Goal: Check status: Check status

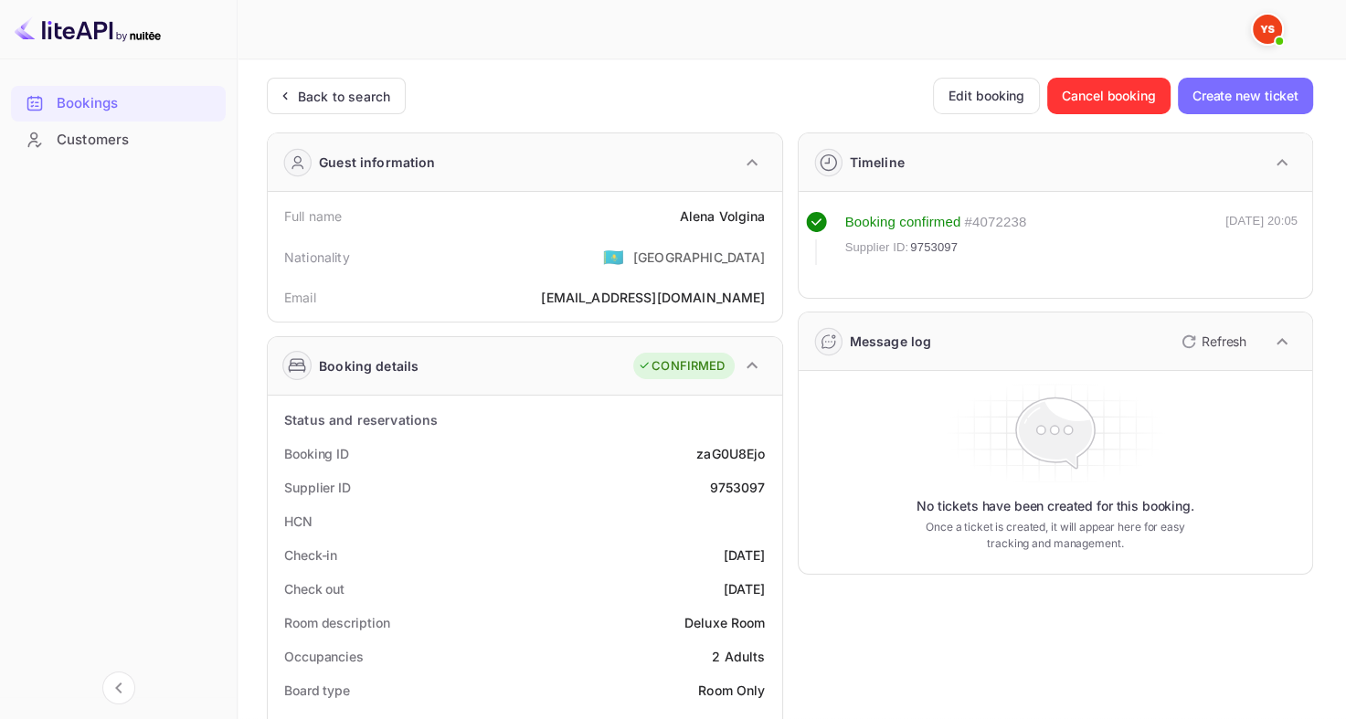
click at [292, 104] on icon at bounding box center [284, 96] width 19 height 18
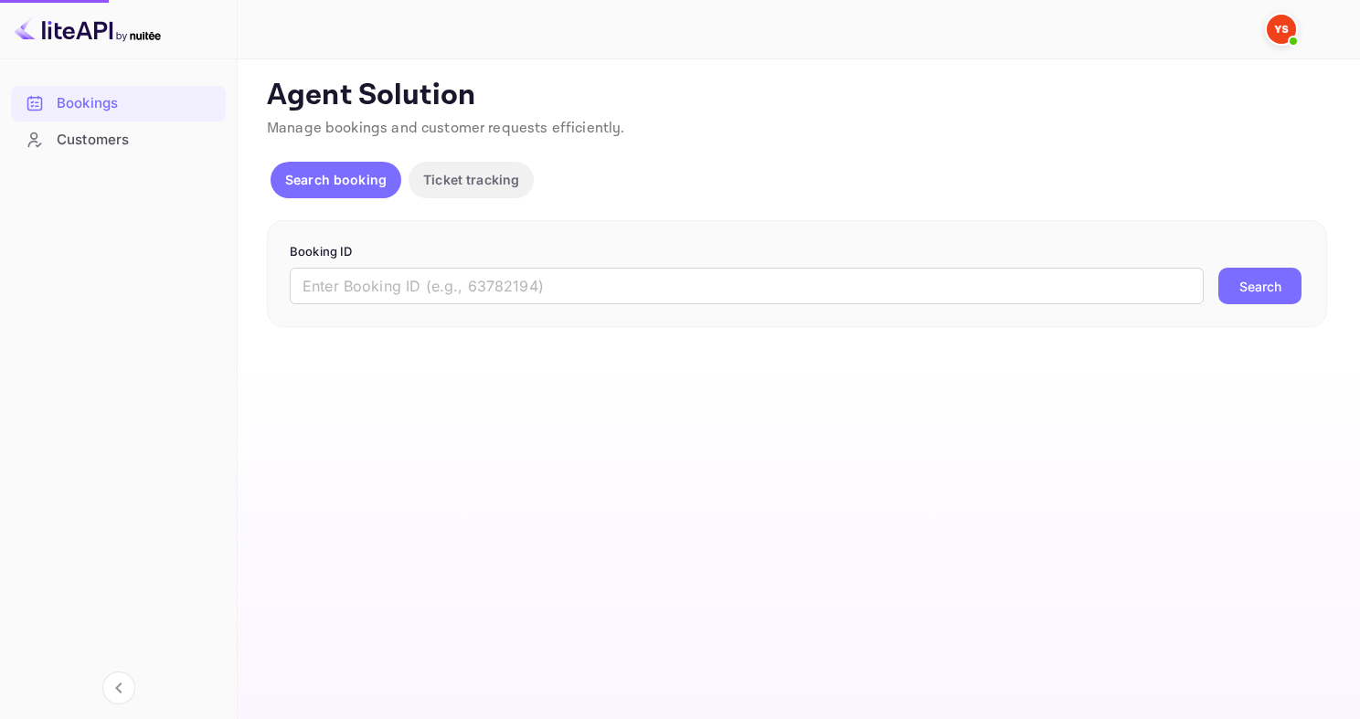
click at [512, 305] on div "Booking ID ​ Search" at bounding box center [797, 274] width 1060 height 108
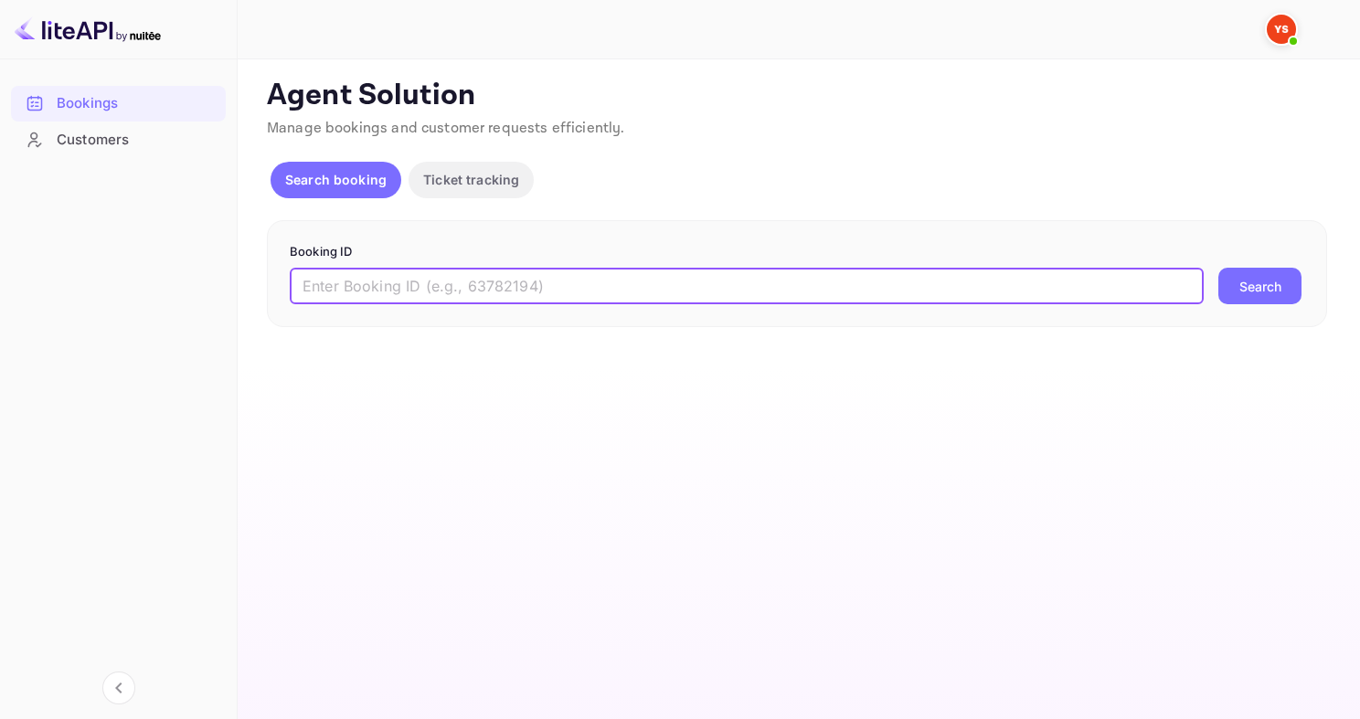
click at [504, 285] on input "text" at bounding box center [747, 286] width 914 height 37
paste input "9835246"
type input "9835246"
click at [1218, 268] on button "Search" at bounding box center [1259, 286] width 83 height 37
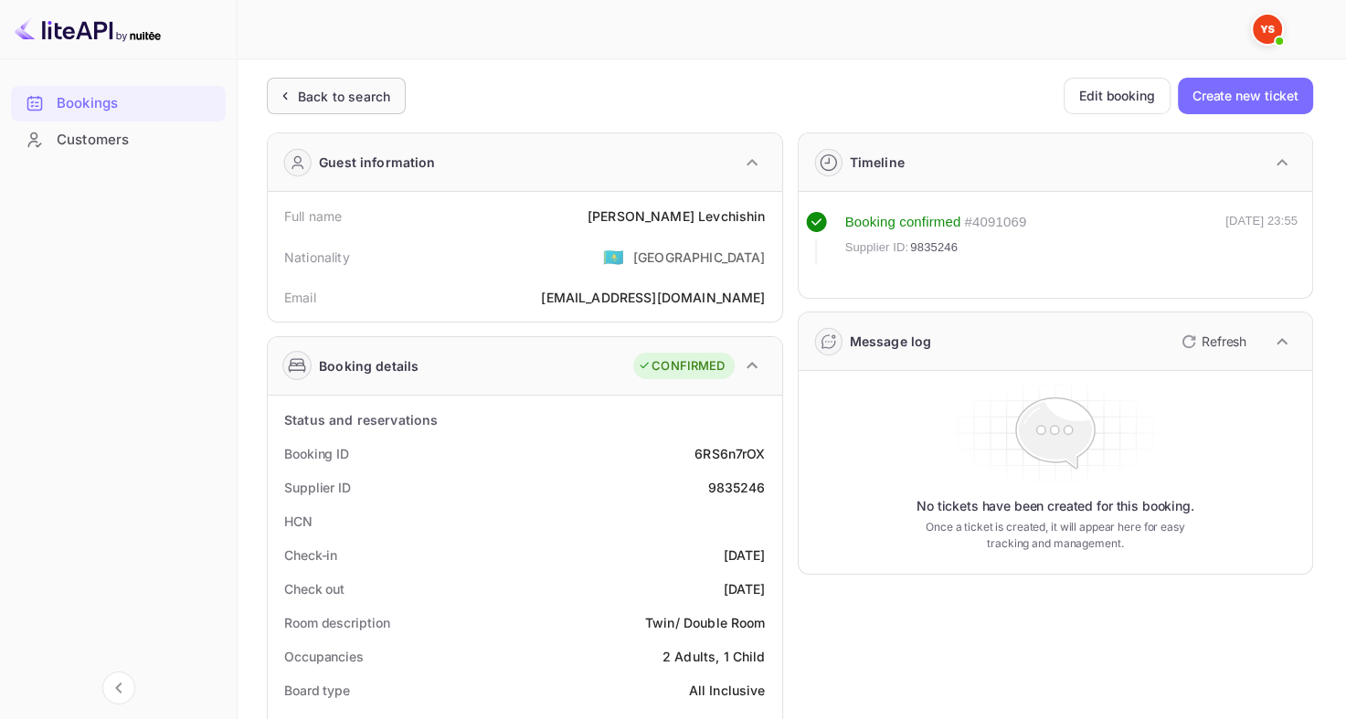
click at [306, 105] on div "Back to search" at bounding box center [344, 96] width 92 height 19
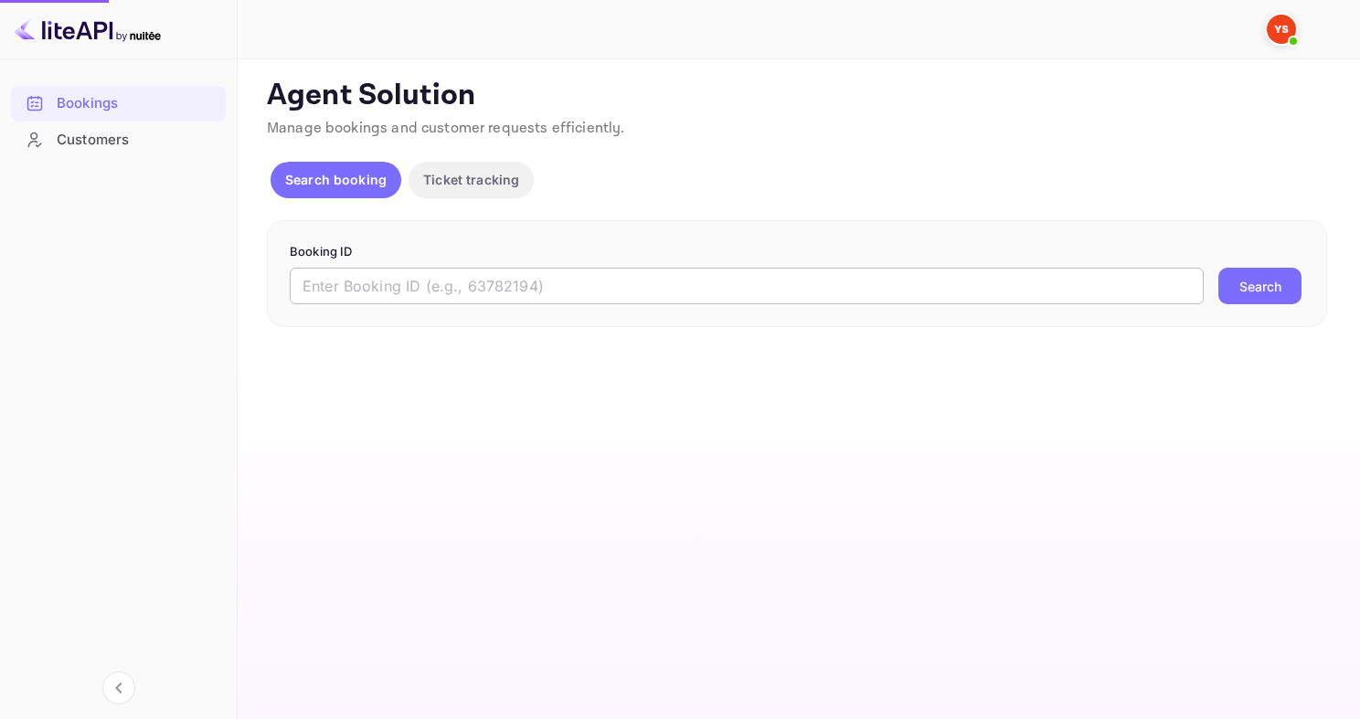
click at [478, 290] on input "text" at bounding box center [747, 286] width 914 height 37
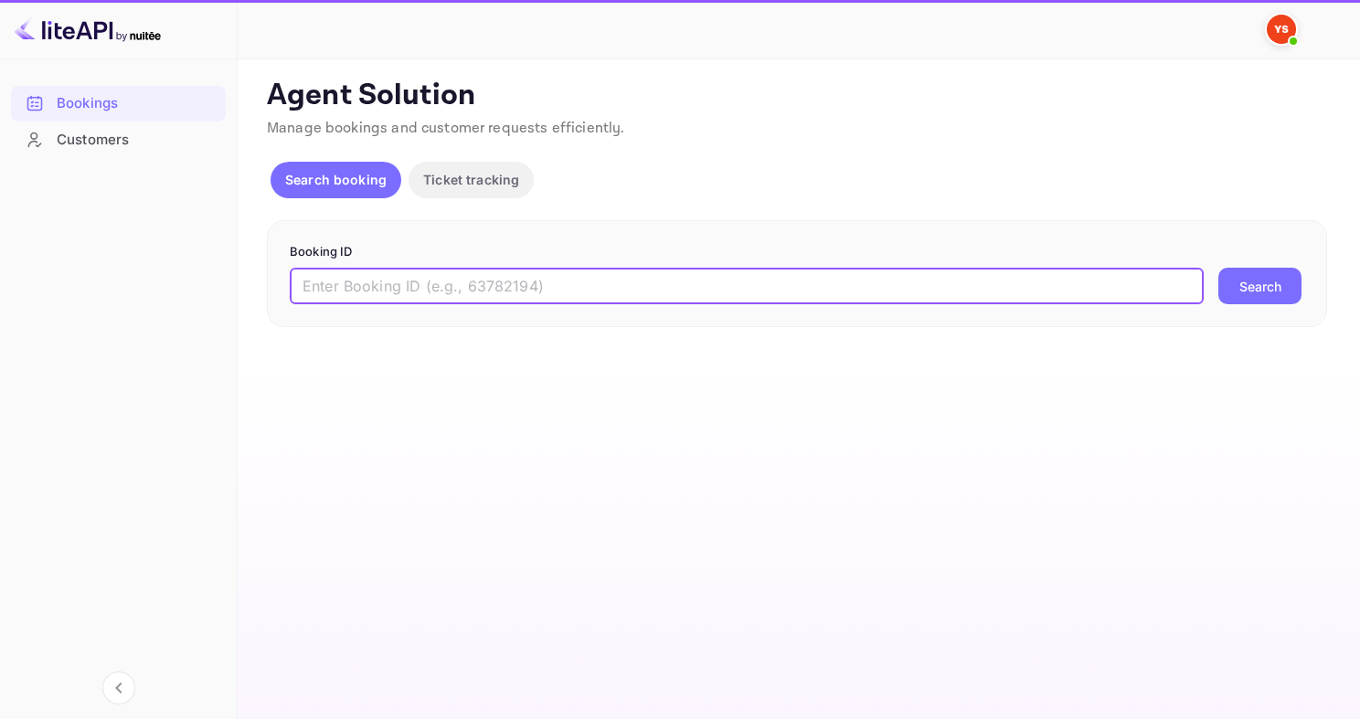
paste input "9730376"
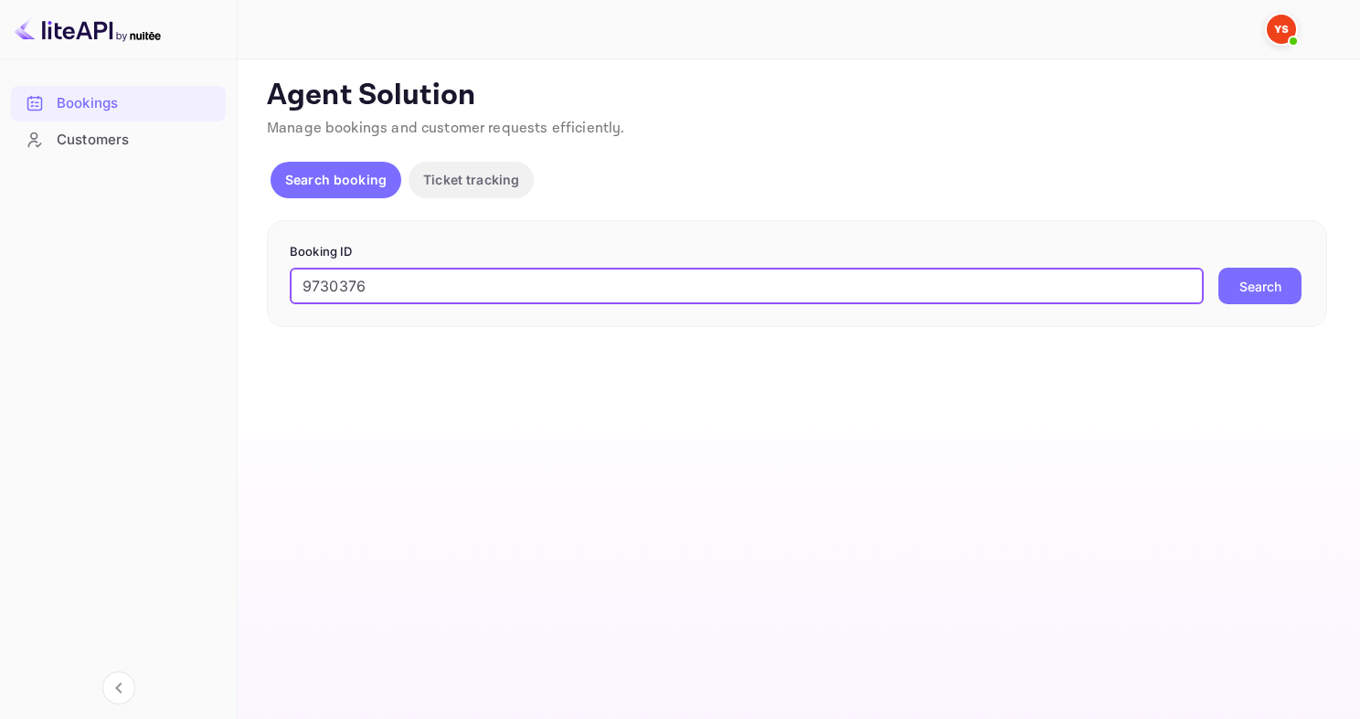
type input "9730376"
click at [1218, 268] on button "Search" at bounding box center [1259, 286] width 83 height 37
